Goal: Transaction & Acquisition: Purchase product/service

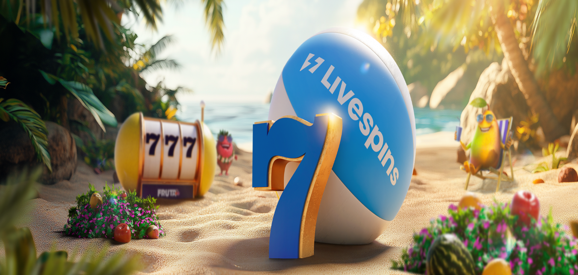
click at [53, 30] on span "Kirjaudu" at bounding box center [52, 27] width 18 height 6
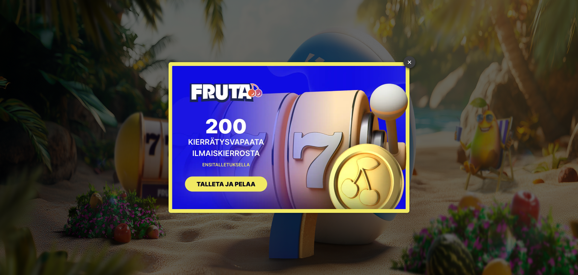
click at [412, 64] on link "×" at bounding box center [409, 62] width 12 height 12
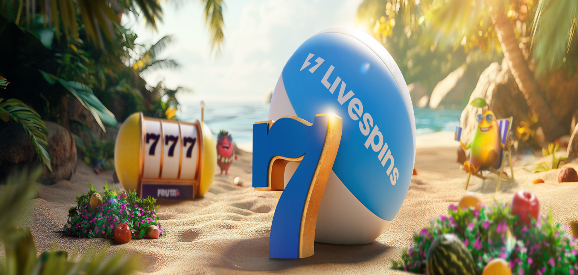
click at [43, 30] on span "Kirjaudu" at bounding box center [52, 27] width 18 height 6
click at [48, 22] on img "Primary" at bounding box center [25, 12] width 45 height 19
click at [44, 30] on span "Kirjaudu" at bounding box center [52, 27] width 18 height 6
click at [35, 44] on span "Kasino" at bounding box center [26, 40] width 17 height 6
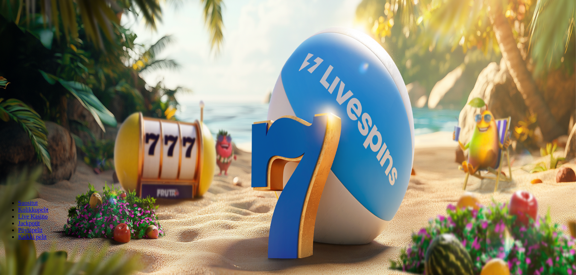
click at [43, 30] on span "Kirjaudu" at bounding box center [52, 27] width 18 height 6
click at [88, 111] on label "€50" at bounding box center [83, 114] width 9 height 6
type input "**"
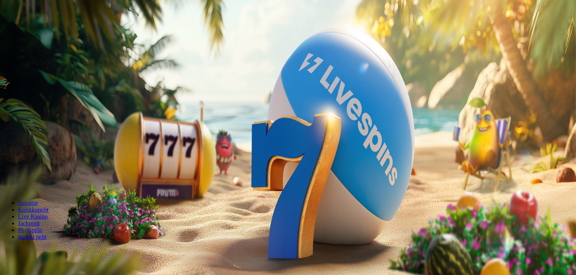
click at [40, 180] on span "Talleta ja pelaa" at bounding box center [22, 183] width 33 height 6
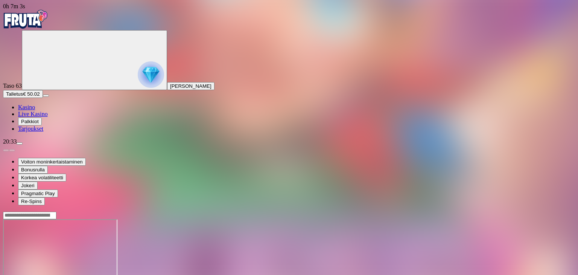
click at [35, 110] on span "Kasino" at bounding box center [26, 107] width 17 height 6
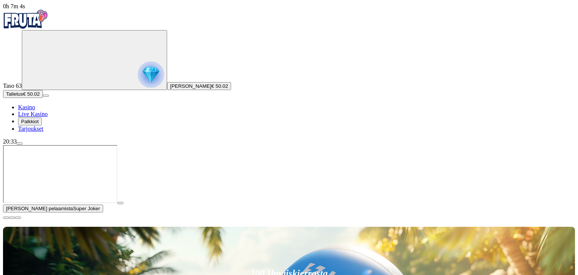
click at [35, 110] on span "Kasino" at bounding box center [26, 107] width 17 height 6
click at [6, 218] on span "close icon" at bounding box center [6, 218] width 0 height 0
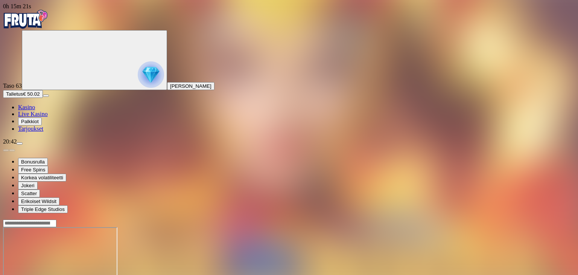
click at [23, 97] on span "Talletus" at bounding box center [14, 94] width 17 height 6
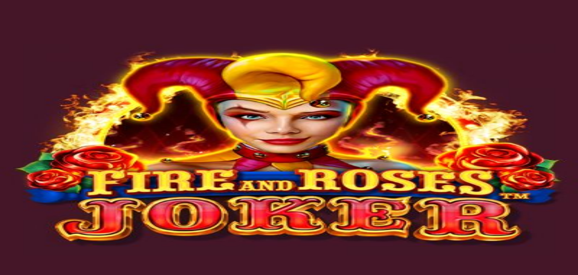
click at [42, 98] on button "Talletus € 150.72" at bounding box center [24, 94] width 43 height 8
click at [35, 110] on span "Kasino" at bounding box center [26, 107] width 17 height 6
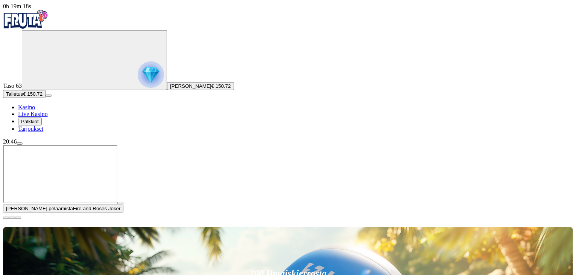
click at [6, 218] on span "close icon" at bounding box center [6, 218] width 0 height 0
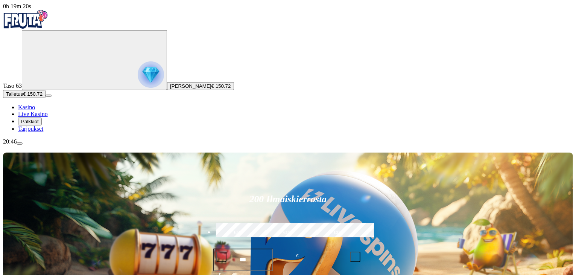
click at [247, 273] on span "Talleta ja pelaa" at bounding box center [231, 280] width 32 height 14
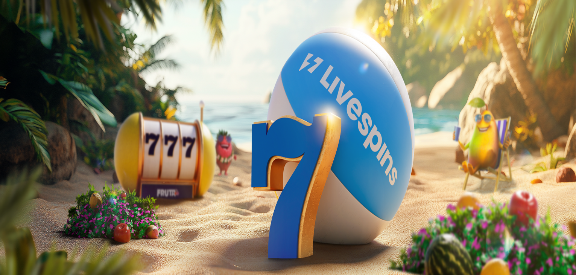
click at [38, 132] on span "Tarjoukset" at bounding box center [30, 128] width 25 height 6
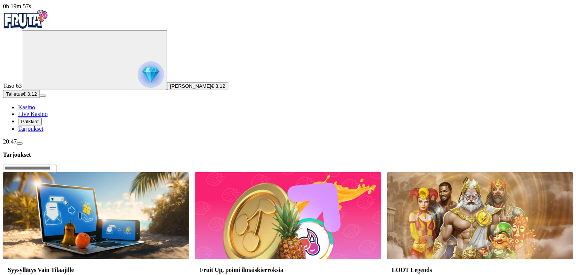
click at [39, 124] on span "Palkkiot" at bounding box center [30, 122] width 18 height 6
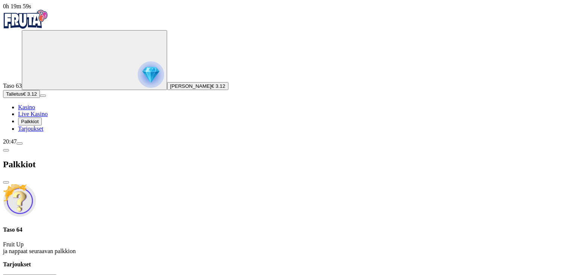
click at [23, 97] on span "Talletus" at bounding box center [14, 94] width 17 height 6
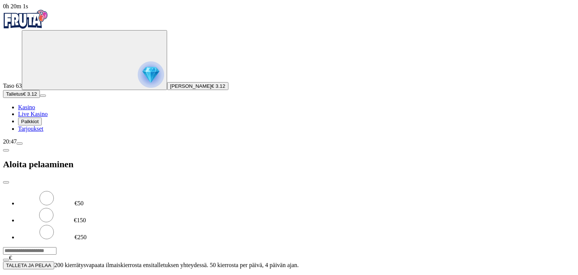
click at [51, 262] on span "TALLETA JA PELAA" at bounding box center [28, 265] width 45 height 6
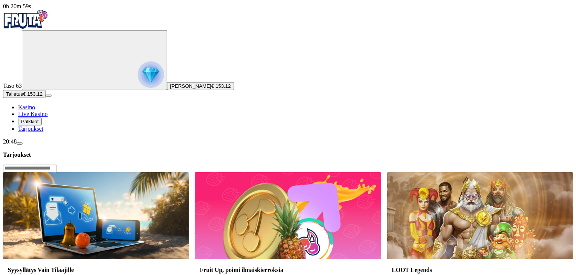
click at [35, 110] on span "Kasino" at bounding box center [26, 107] width 17 height 6
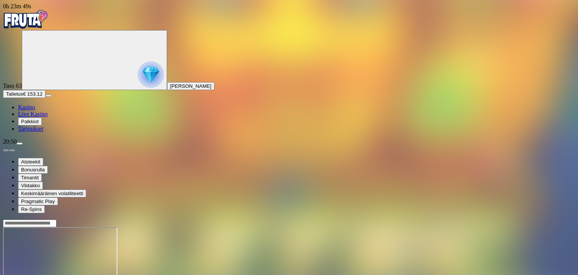
click at [23, 97] on span "Talletus" at bounding box center [14, 94] width 17 height 6
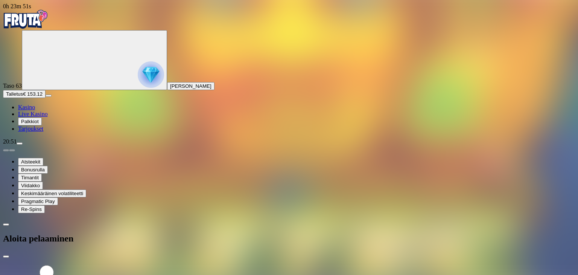
click at [35, 110] on span "Kasino" at bounding box center [26, 107] width 17 height 6
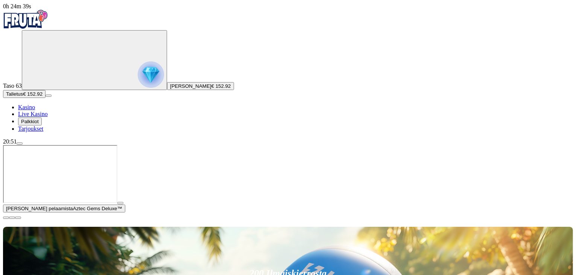
drag, startPoint x: 565, startPoint y: 203, endPoint x: 568, endPoint y: 207, distance: 5.1
click at [6, 218] on span "close icon" at bounding box center [6, 218] width 0 height 0
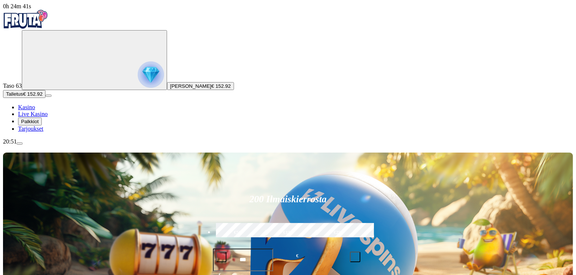
drag, startPoint x: 552, startPoint y: 194, endPoint x: 419, endPoint y: 181, distance: 134.2
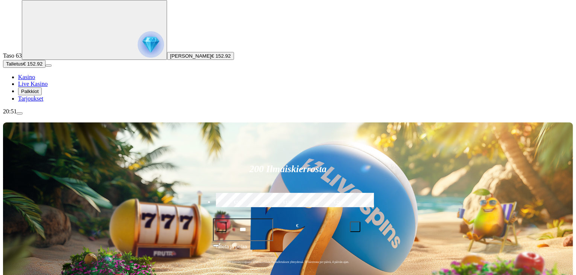
scroll to position [45, 0]
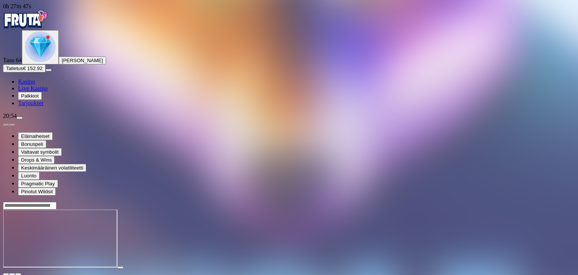
click at [35, 85] on span "Kasino" at bounding box center [26, 81] width 17 height 6
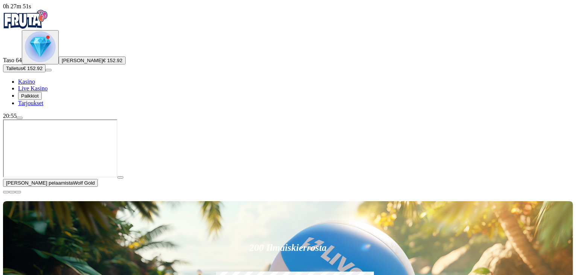
click at [6, 192] on span "close icon" at bounding box center [6, 192] width 0 height 0
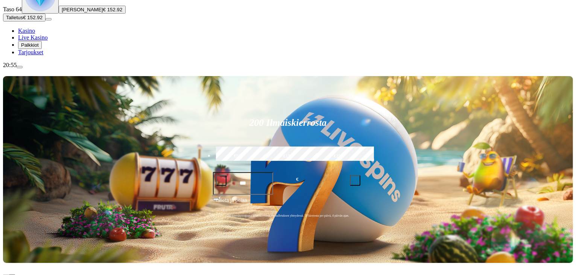
scroll to position [60, 0]
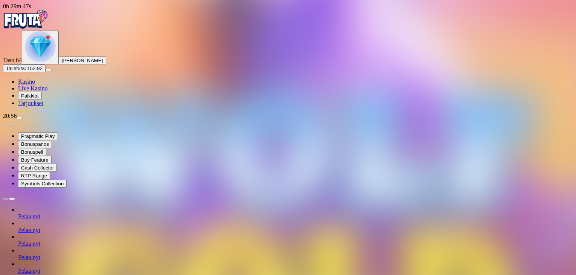
click at [35, 85] on span "Kasino" at bounding box center [26, 81] width 17 height 6
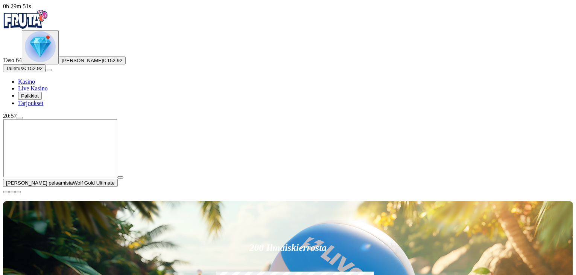
click at [6, 192] on span "close icon" at bounding box center [6, 192] width 0 height 0
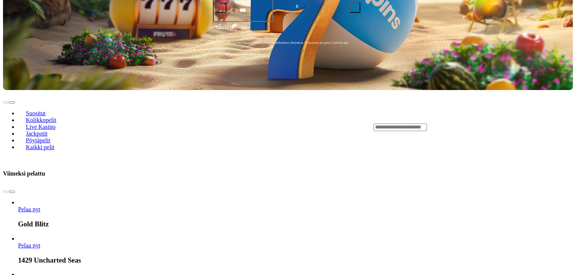
scroll to position [241, 0]
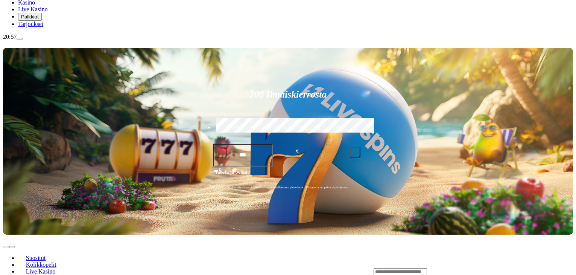
scroll to position [60, 0]
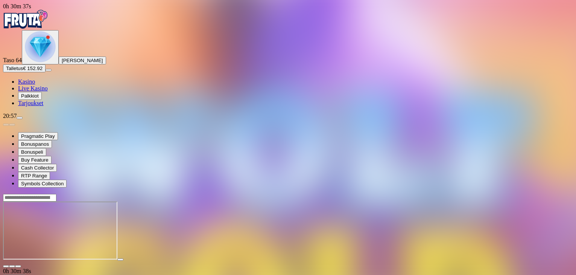
click at [35, 85] on span "Kasino" at bounding box center [26, 81] width 17 height 6
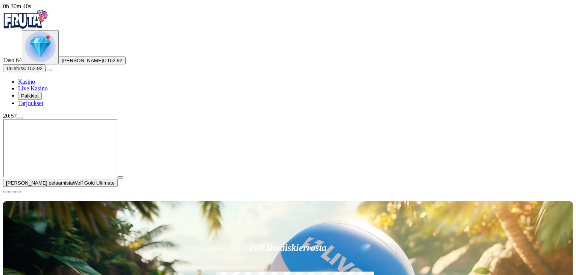
click at [6, 192] on span "close icon" at bounding box center [6, 192] width 0 height 0
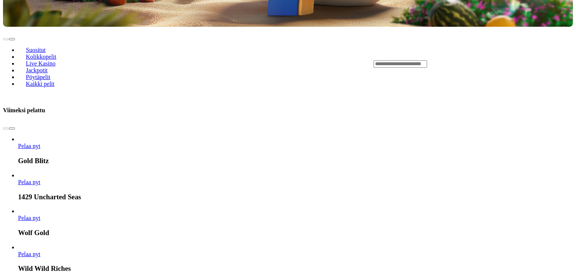
scroll to position [286, 0]
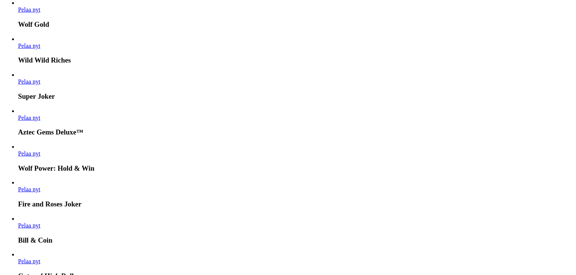
scroll to position [497, 0]
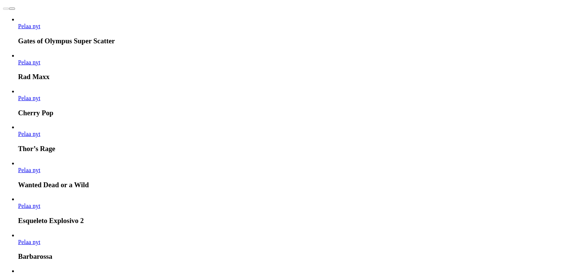
scroll to position [858, 0]
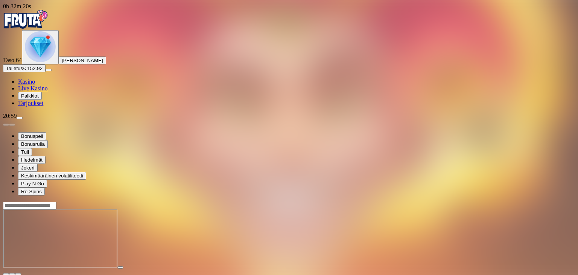
click at [35, 85] on span "Kasino" at bounding box center [26, 81] width 17 height 6
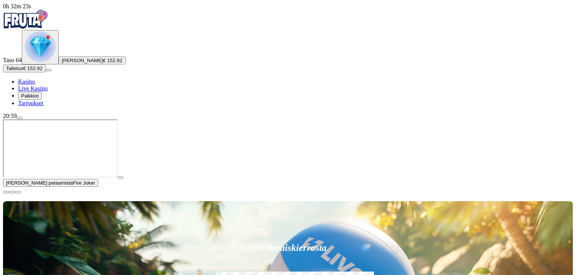
click at [6, 192] on span "close icon" at bounding box center [6, 192] width 0 height 0
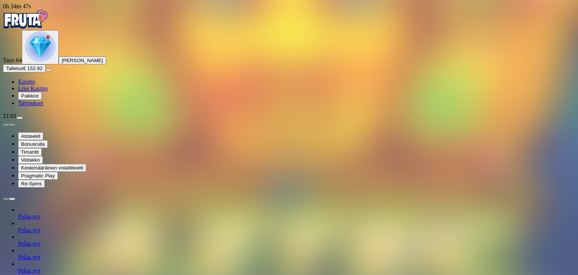
click at [39, 99] on span "Palkkiot" at bounding box center [30, 96] width 18 height 6
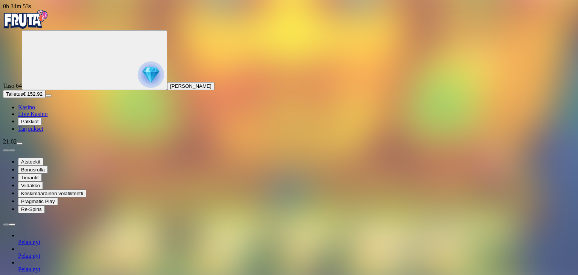
click at [31, 110] on span "Kasino" at bounding box center [26, 107] width 17 height 6
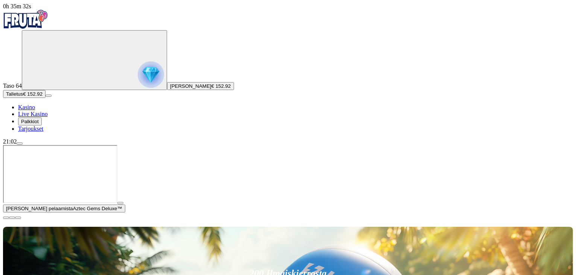
click at [6, 218] on span "close icon" at bounding box center [6, 218] width 0 height 0
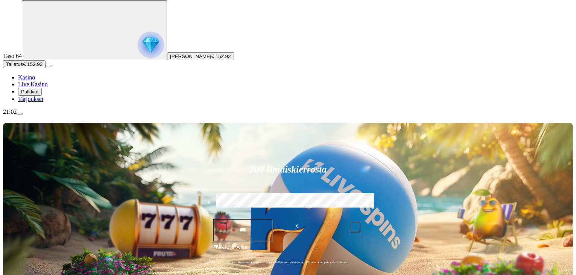
scroll to position [15, 0]
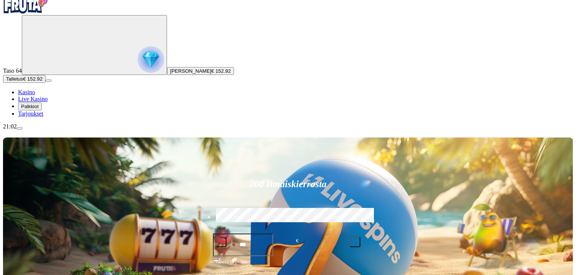
type input "*"
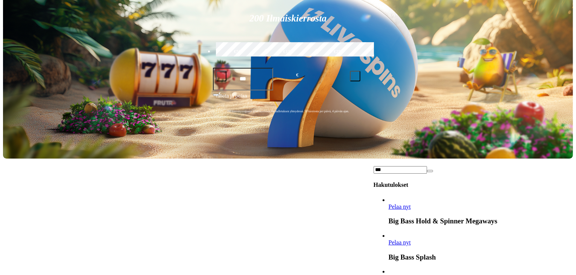
scroll to position [1218, 0]
drag, startPoint x: 548, startPoint y: 171, endPoint x: 550, endPoint y: 183, distance: 11.8
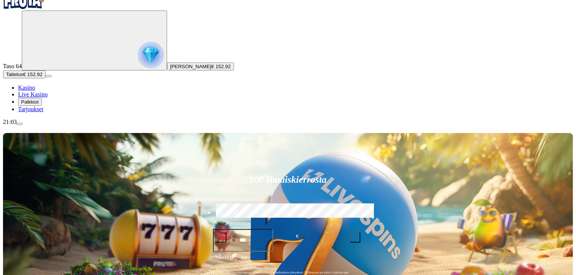
scroll to position [15, 0]
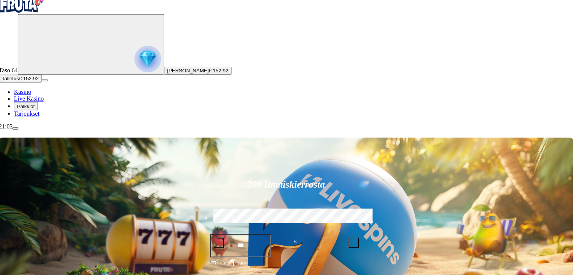
scroll to position [15, 0]
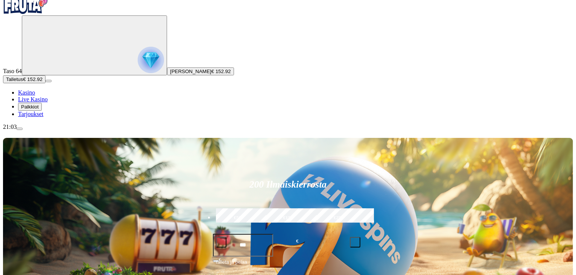
drag, startPoint x: 545, startPoint y: 204, endPoint x: 548, endPoint y: 218, distance: 14.5
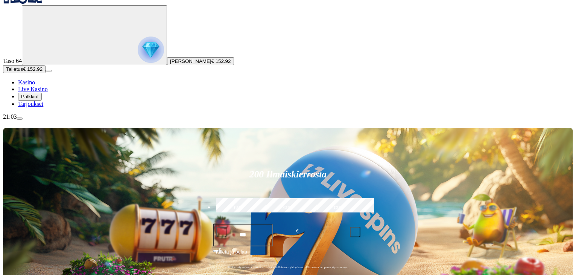
scroll to position [23, 0]
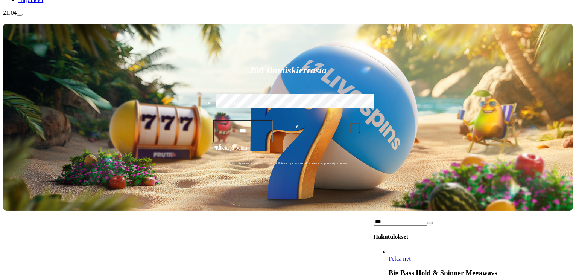
scroll to position [1707, 0]
drag, startPoint x: 545, startPoint y: 206, endPoint x: 547, endPoint y: 220, distance: 14.0
click at [427, 218] on input "***" at bounding box center [400, 222] width 53 height 8
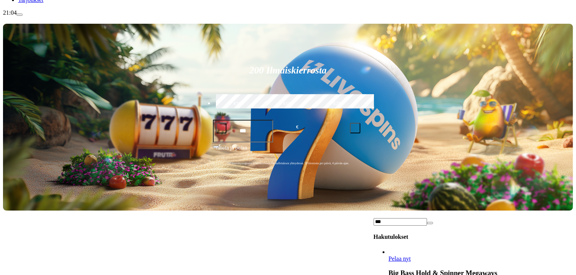
click at [427, 218] on input "***" at bounding box center [400, 222] width 53 height 8
type input "*"
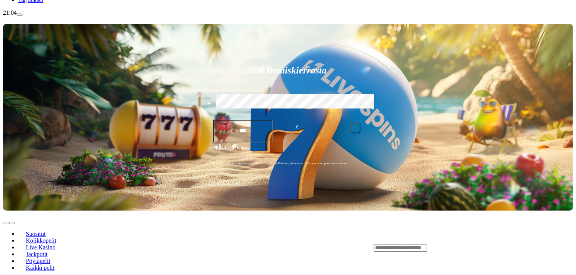
click at [59, 237] on span "Kolikkopelit" at bounding box center [41, 240] width 37 height 6
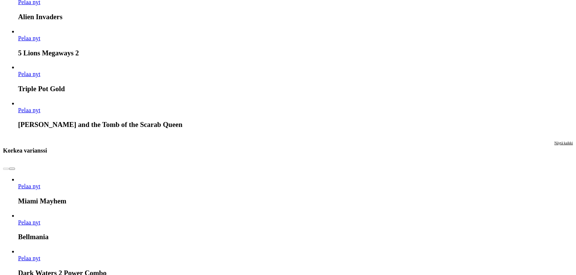
scroll to position [723, 0]
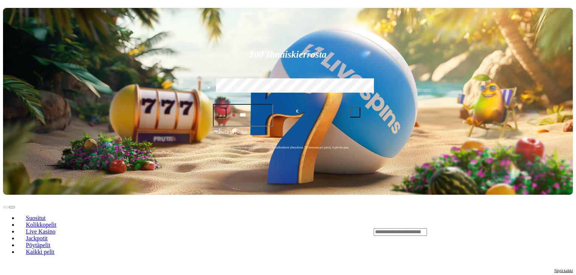
scroll to position [105, 0]
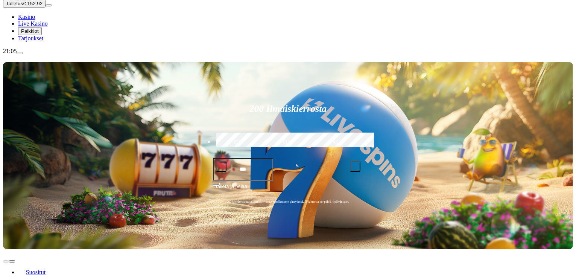
scroll to position [60, 0]
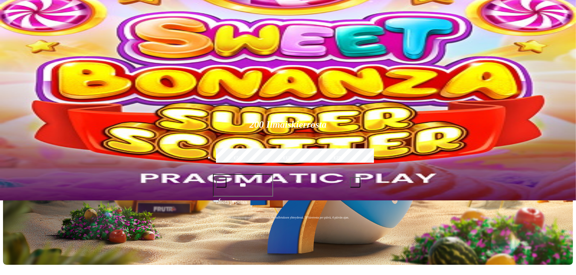
scroll to position [196, 0]
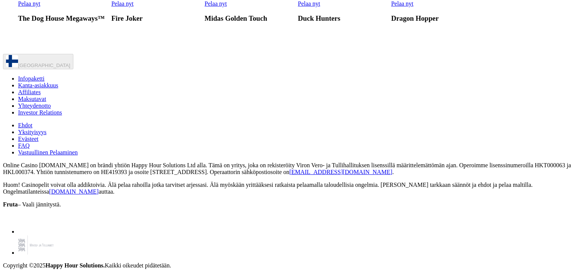
scroll to position [918, 0]
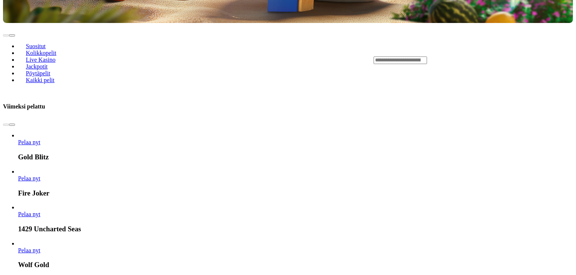
scroll to position [331, 0]
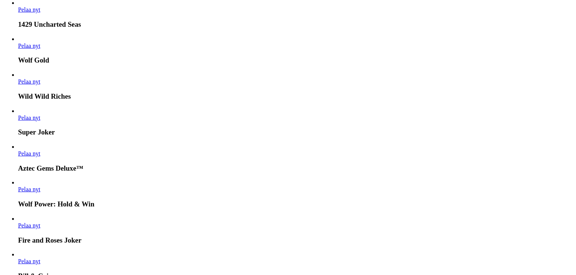
scroll to position [527, 0]
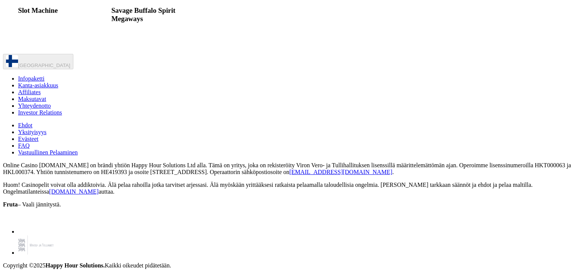
scroll to position [3131, 0]
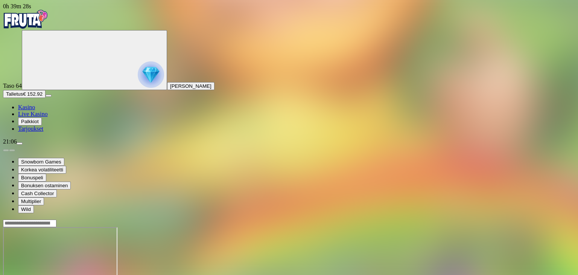
click at [23, 97] on span "Talletus" at bounding box center [14, 94] width 17 height 6
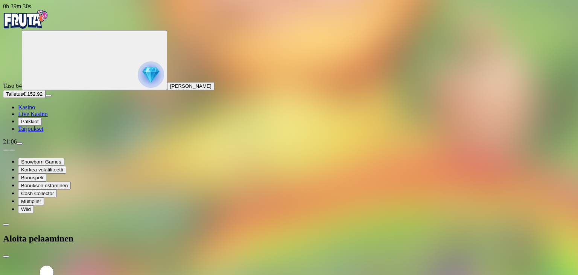
type input "*"
type input "**"
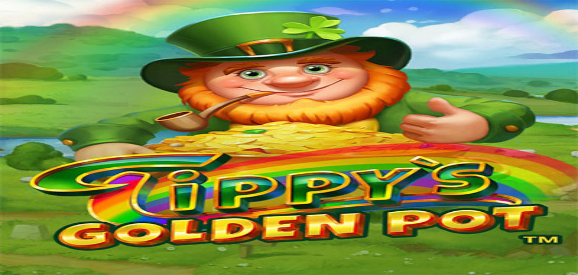
click at [35, 110] on span "Kasino" at bounding box center [26, 107] width 17 height 6
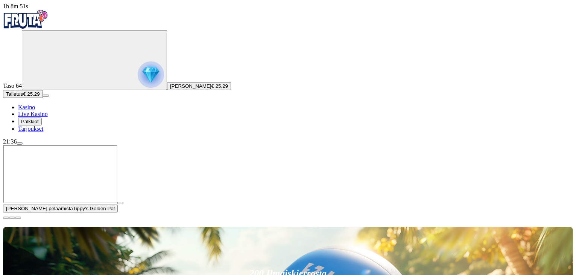
type input "**"
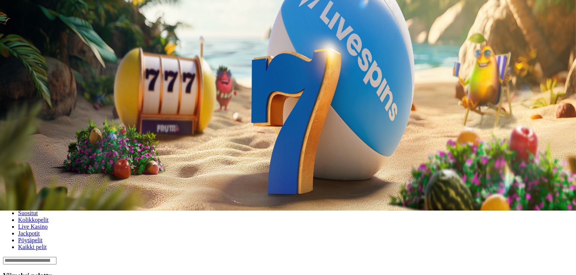
scroll to position [75, 0]
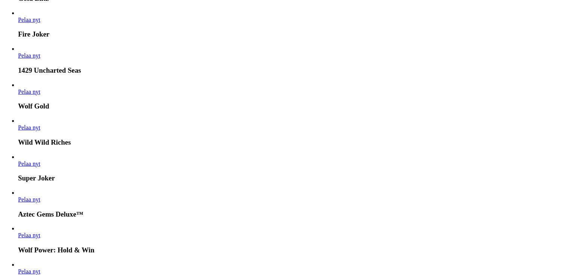
scroll to position [497, 0]
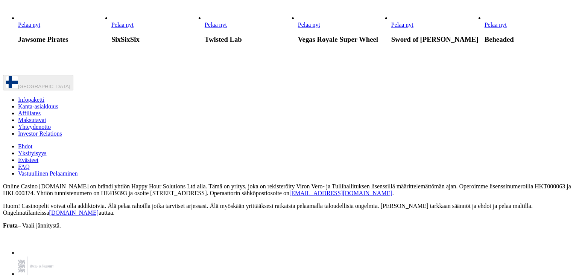
scroll to position [858, 0]
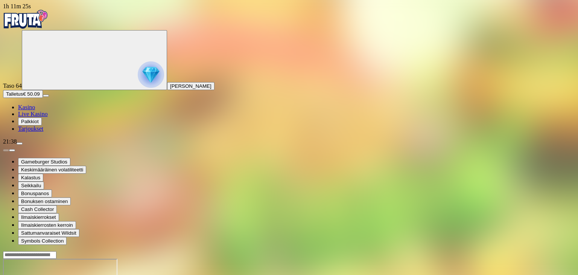
click at [35, 110] on span "Kasino" at bounding box center [26, 107] width 17 height 6
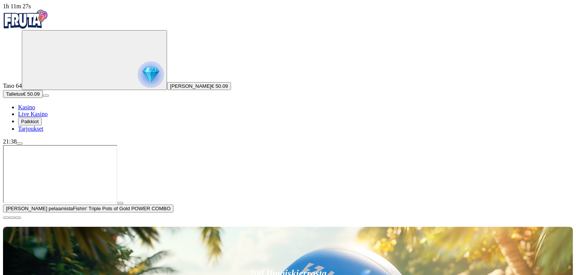
click at [6, 218] on span "close icon" at bounding box center [6, 218] width 0 height 0
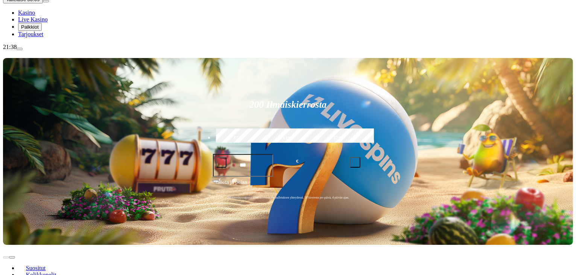
scroll to position [105, 0]
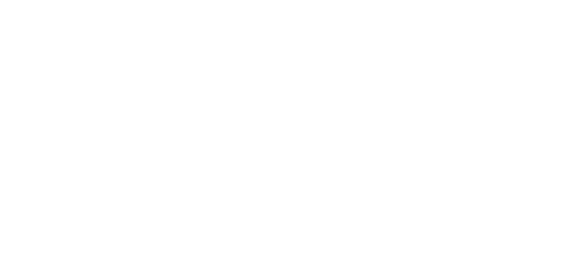
scroll to position [467, 0]
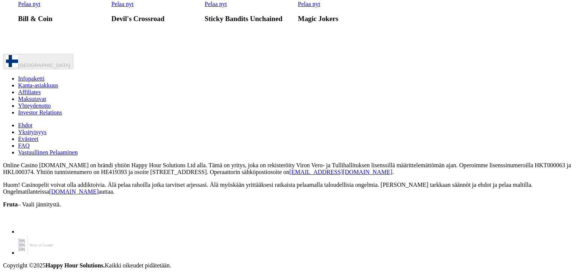
scroll to position [3101, 0]
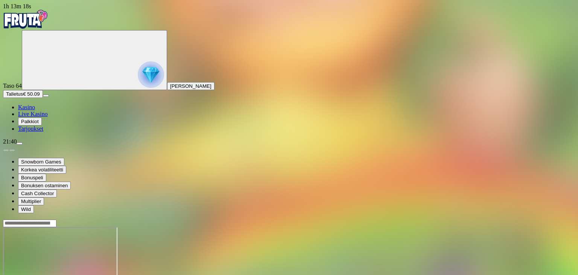
click at [35, 110] on span "Kasino" at bounding box center [26, 107] width 17 height 6
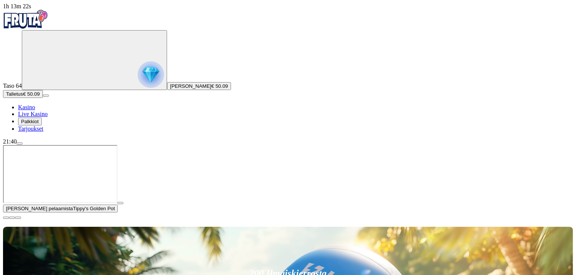
click at [6, 218] on span "close icon" at bounding box center [6, 218] width 0 height 0
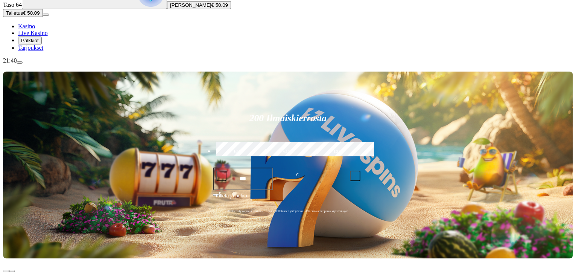
scroll to position [105, 0]
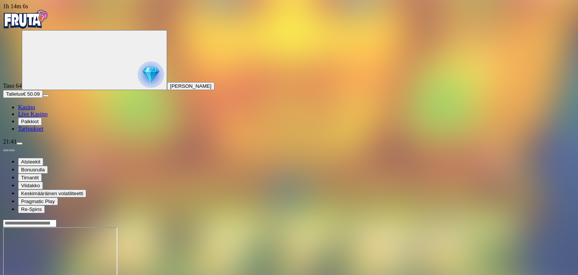
click at [35, 110] on span "Kasino" at bounding box center [26, 107] width 17 height 6
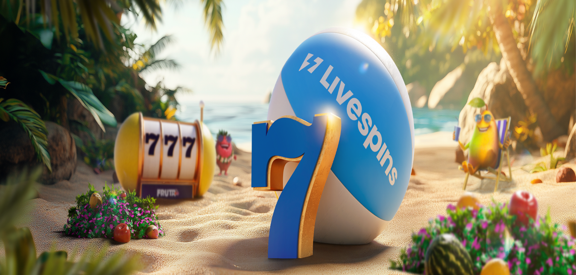
click at [39, 124] on span "Palkkiot" at bounding box center [30, 122] width 18 height 6
click at [555, 260] on div at bounding box center [289, 260] width 572 height 0
click at [20, 143] on span "menu icon" at bounding box center [20, 143] width 0 height 0
